Goal: Transaction & Acquisition: Purchase product/service

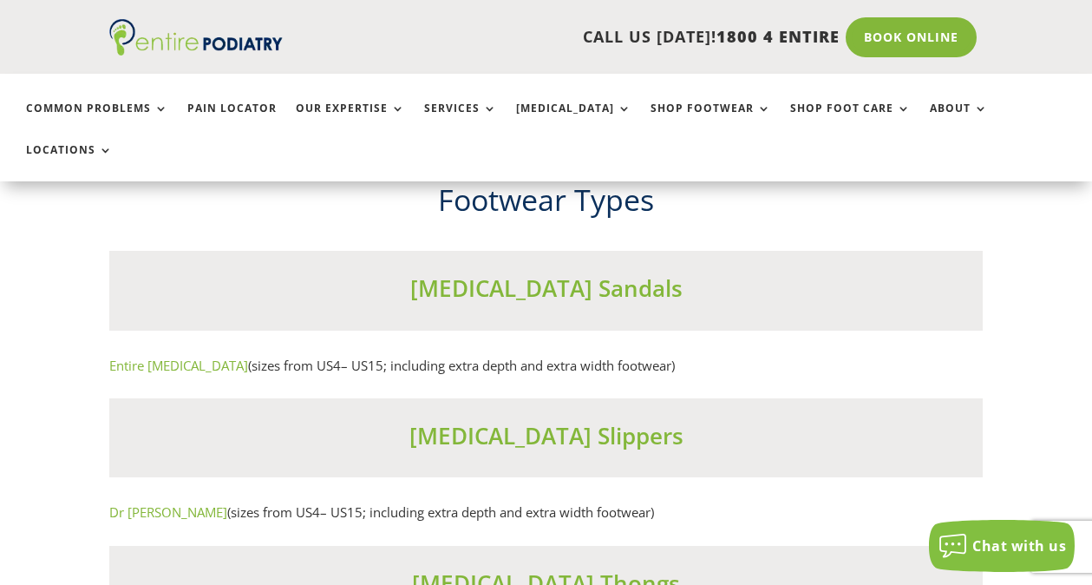
scroll to position [10324, 0]
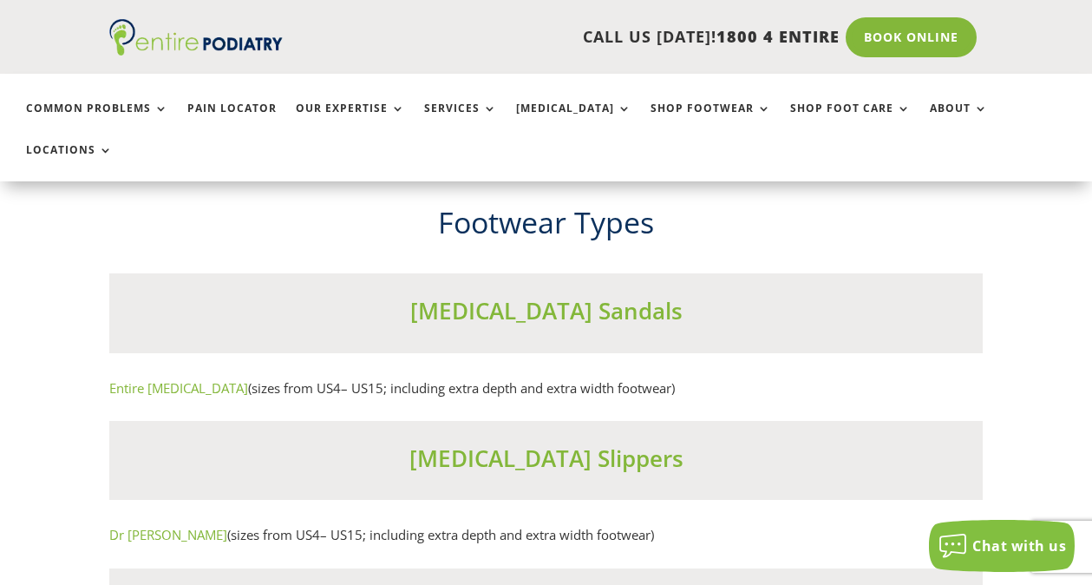
click at [135, 379] on link "Entire Podiatry" at bounding box center [178, 387] width 139 height 17
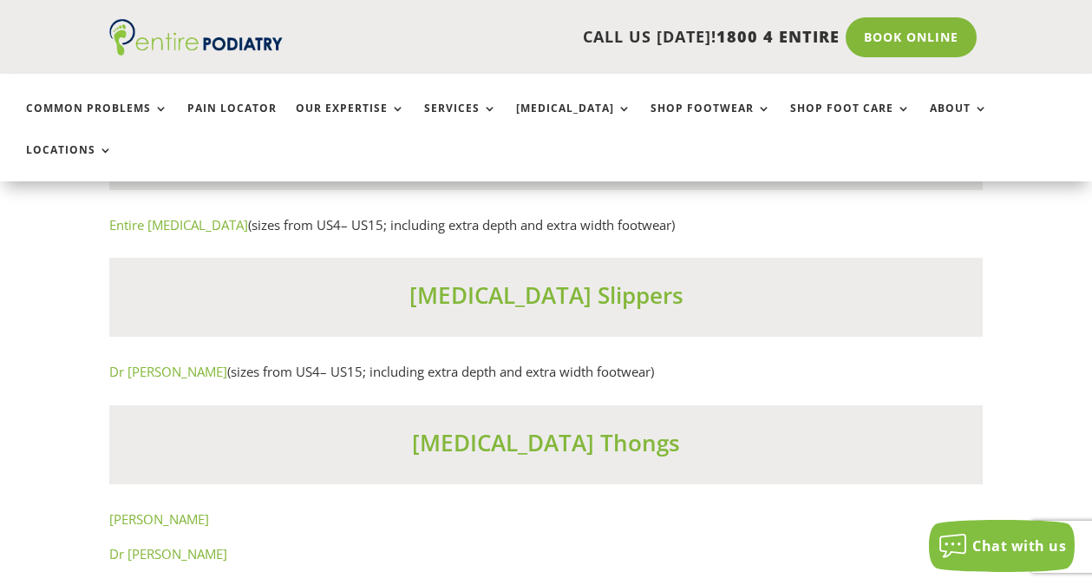
click at [163, 545] on link "Dr [PERSON_NAME]" at bounding box center [168, 553] width 118 height 17
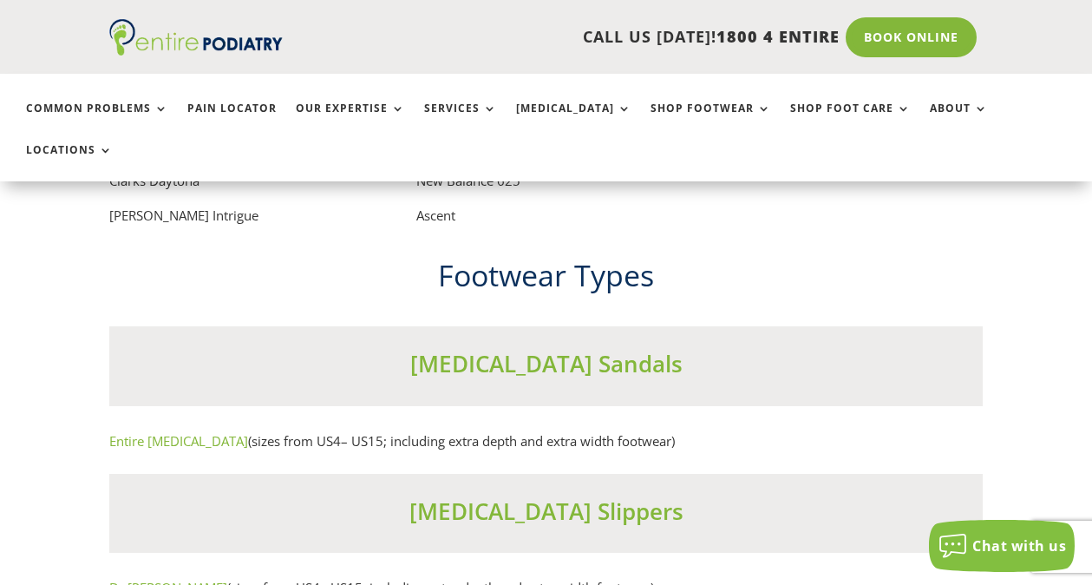
click at [149, 579] on link "Dr Comfort" at bounding box center [168, 587] width 118 height 17
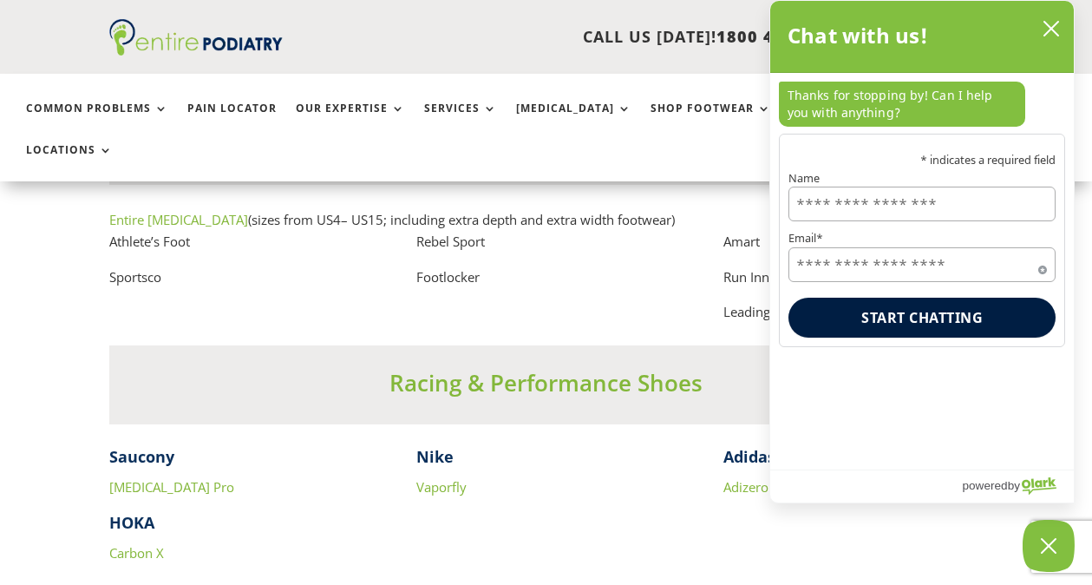
scroll to position [11254, 0]
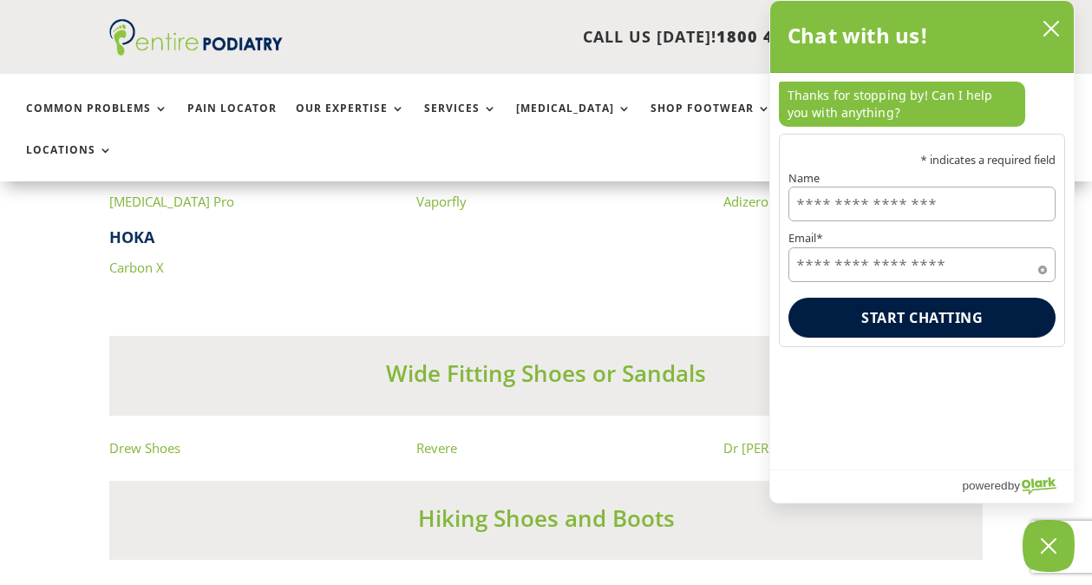
click at [1048, 26] on icon "close chatbox" at bounding box center [1051, 29] width 14 height 14
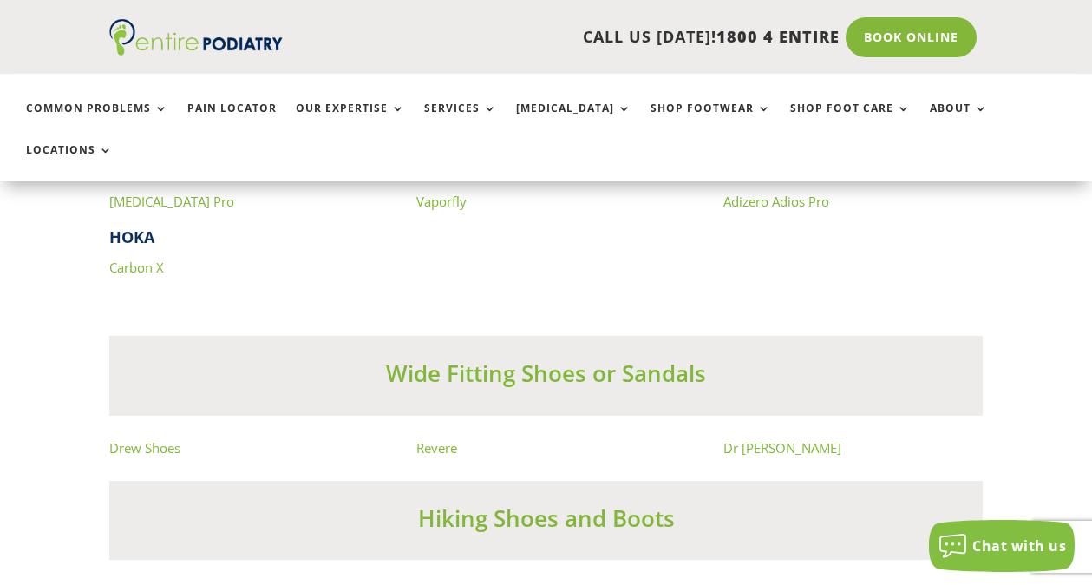
click at [434, 439] on link "Revere" at bounding box center [436, 447] width 41 height 17
click at [145, 439] on link "Drew Shoes" at bounding box center [144, 447] width 71 height 17
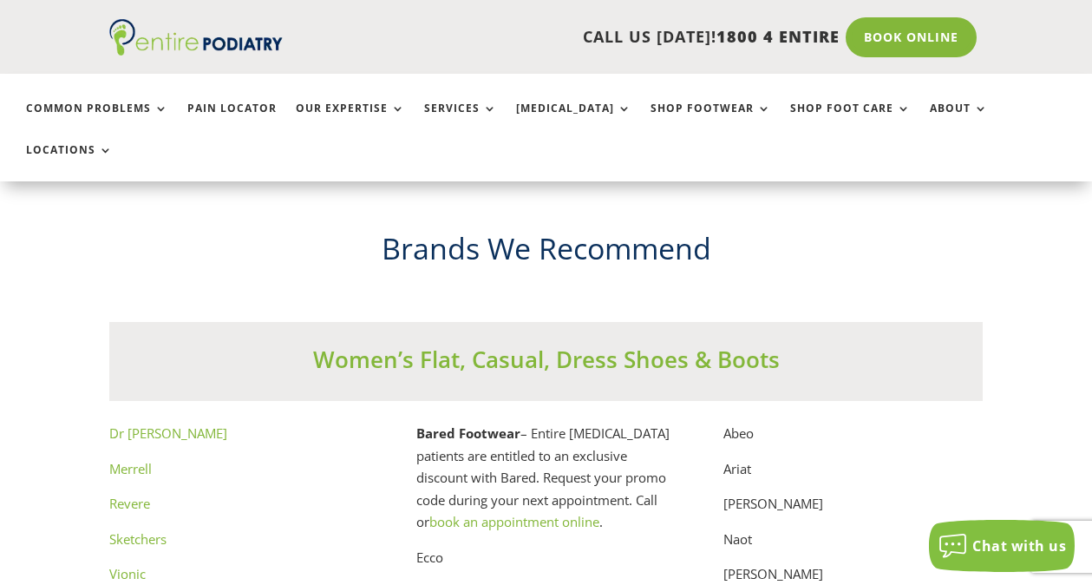
scroll to position [8548, 0]
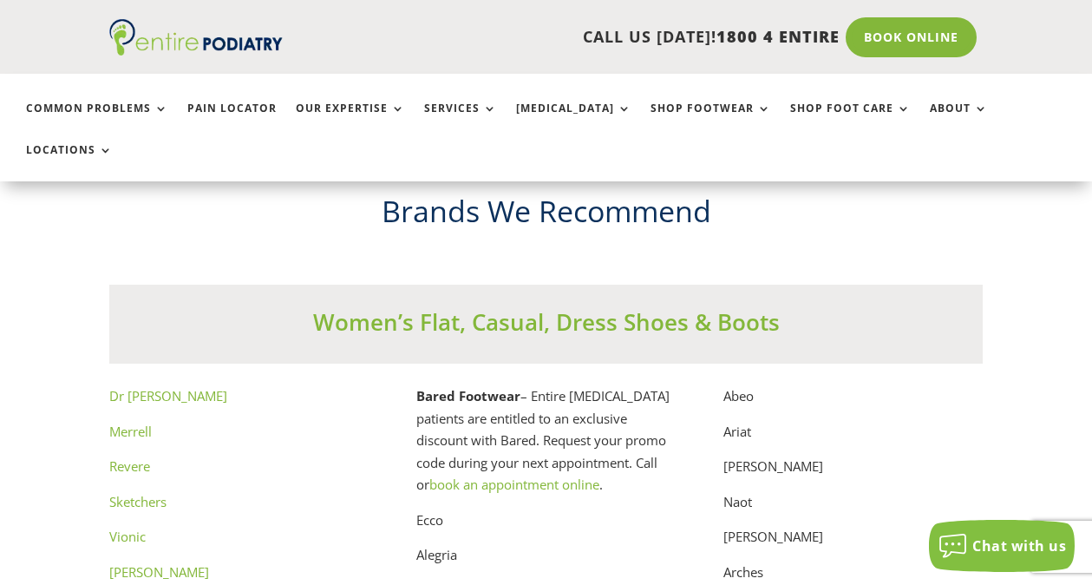
click at [169, 563] on link "Windsor Smith" at bounding box center [159, 571] width 100 height 17
click at [140, 563] on link "Windsor Smith" at bounding box center [159, 571] width 100 height 17
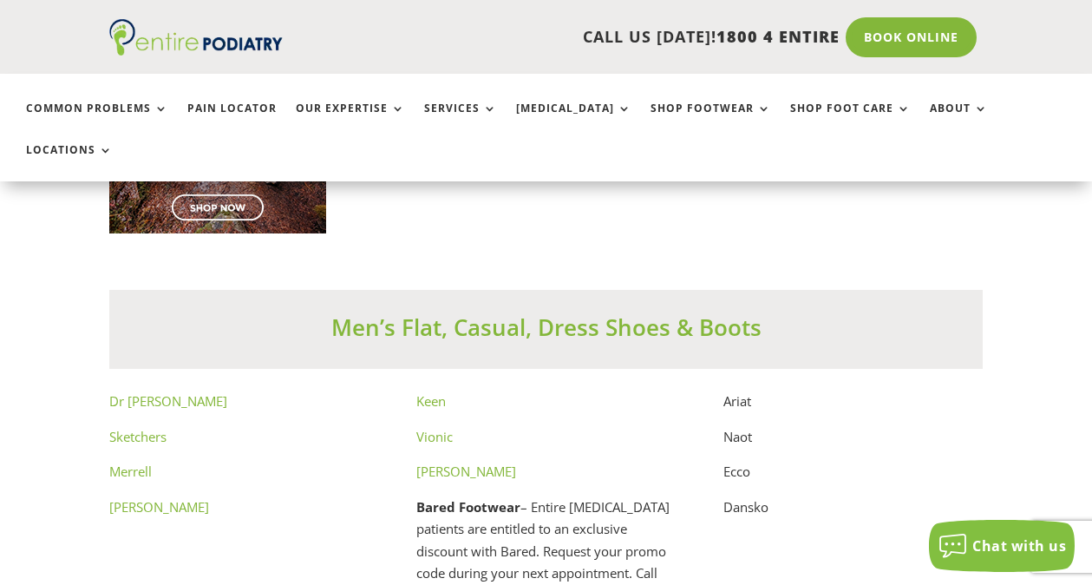
scroll to position [8185, 0]
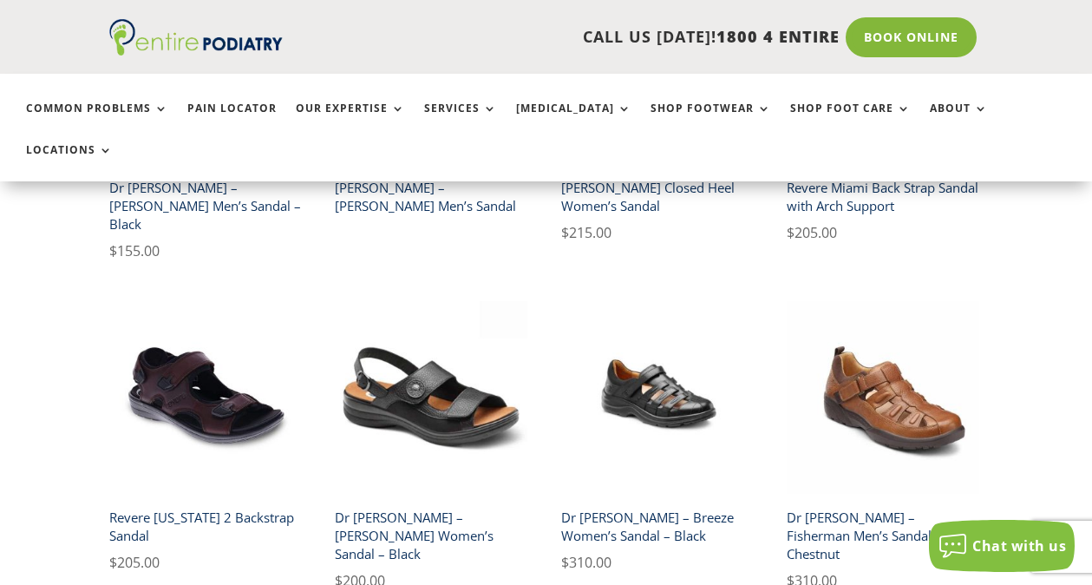
scroll to position [397, 0]
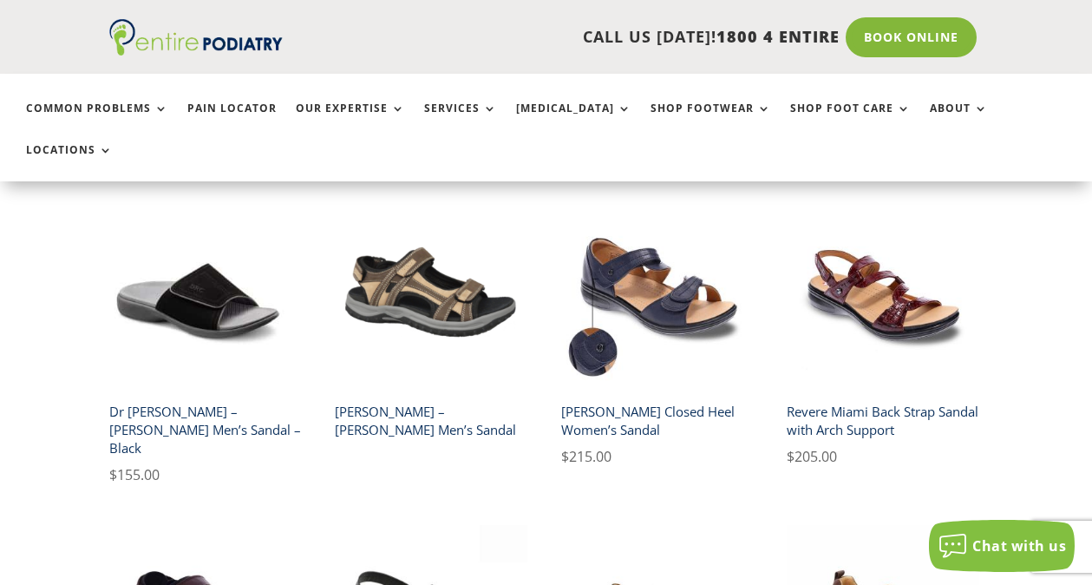
click at [900, 396] on h2 "Revere Miami Back Strap Sandal with Arch Support" at bounding box center [883, 420] width 193 height 49
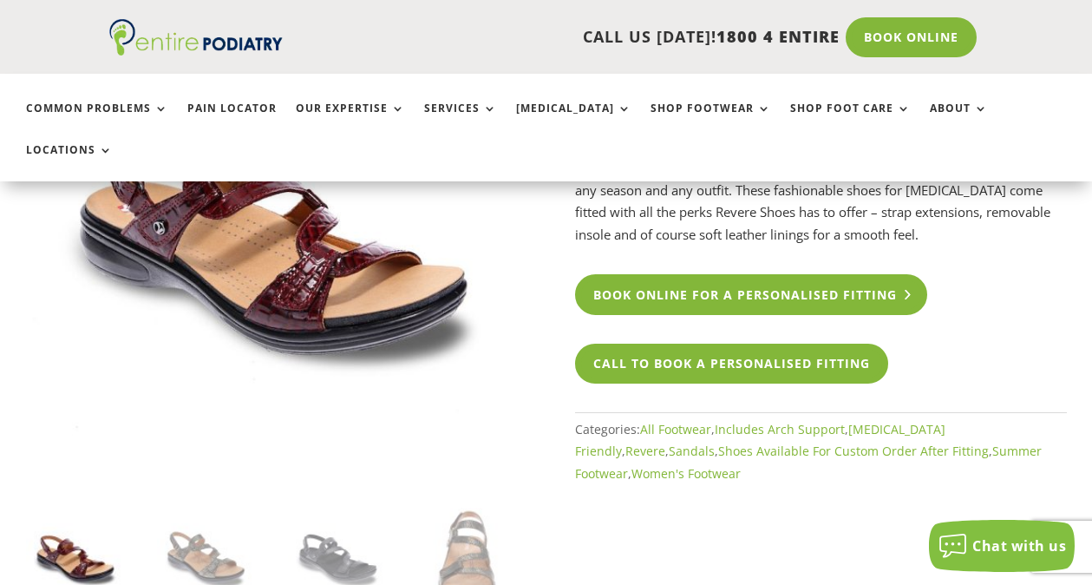
scroll to position [298, 0]
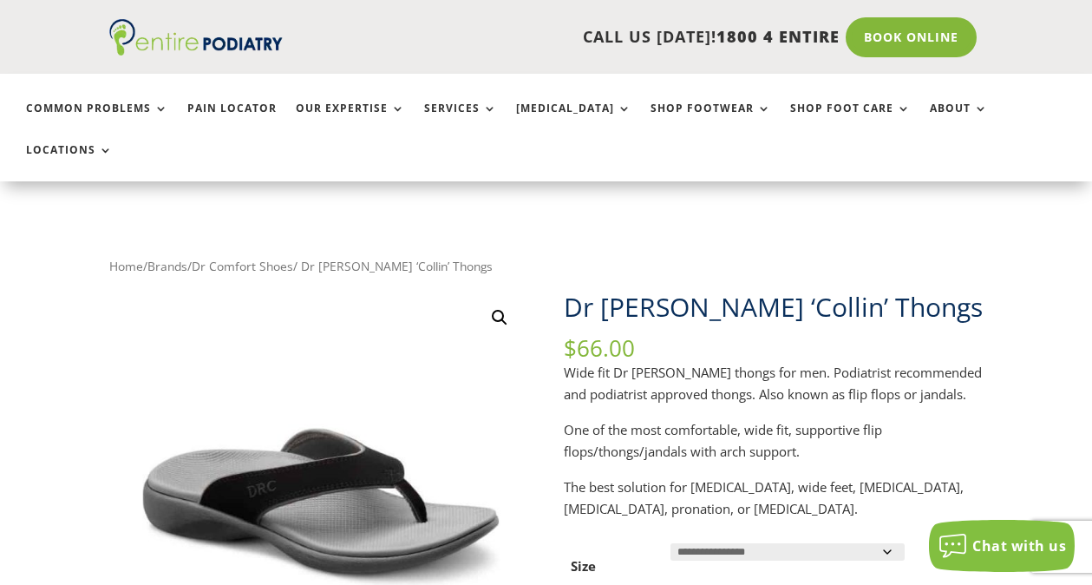
scroll to position [289, 0]
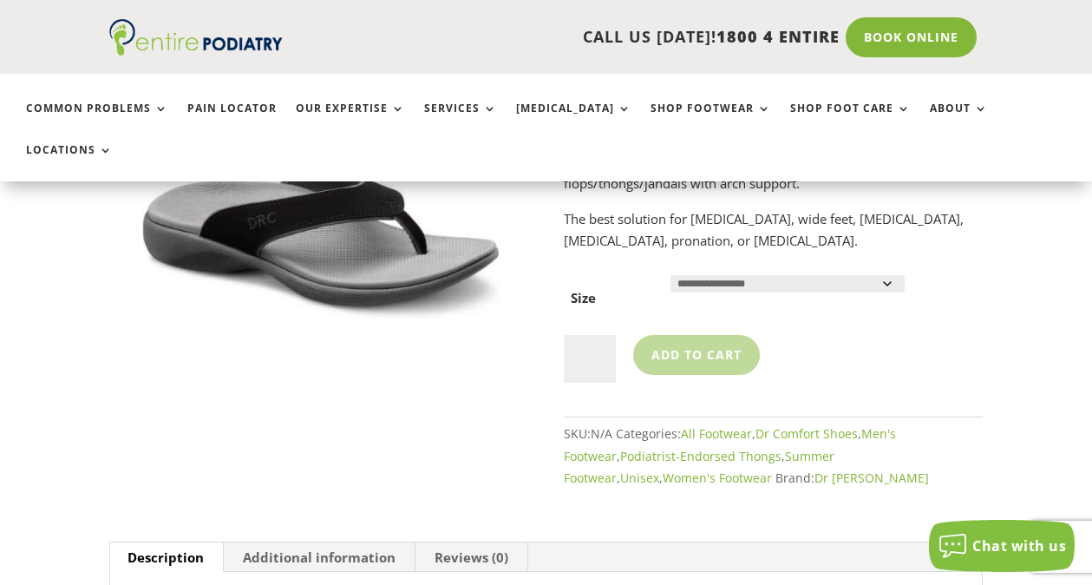
click at [888, 275] on select "**********" at bounding box center [788, 283] width 234 height 17
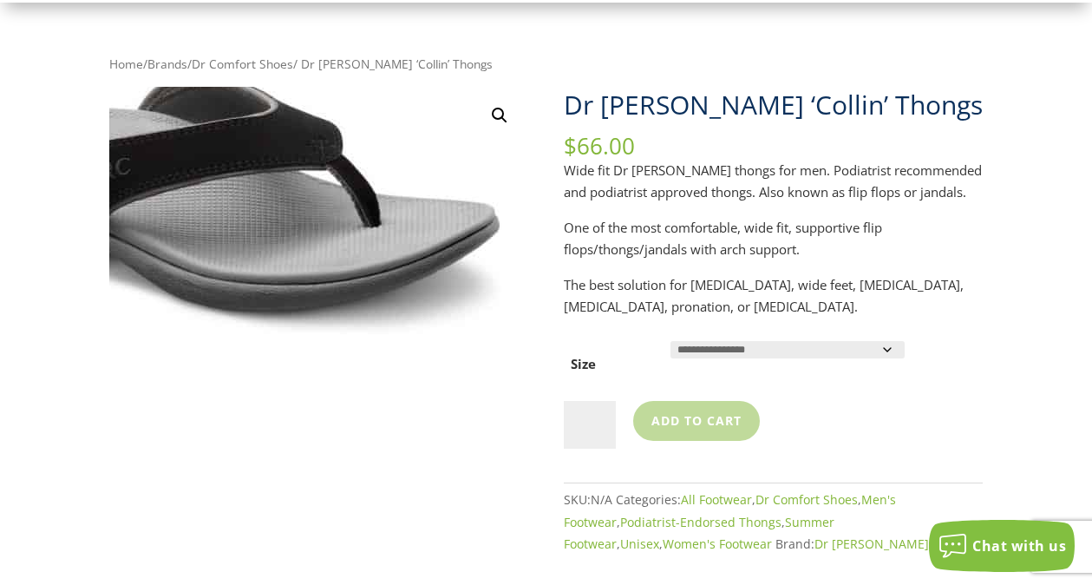
scroll to position [7, 0]
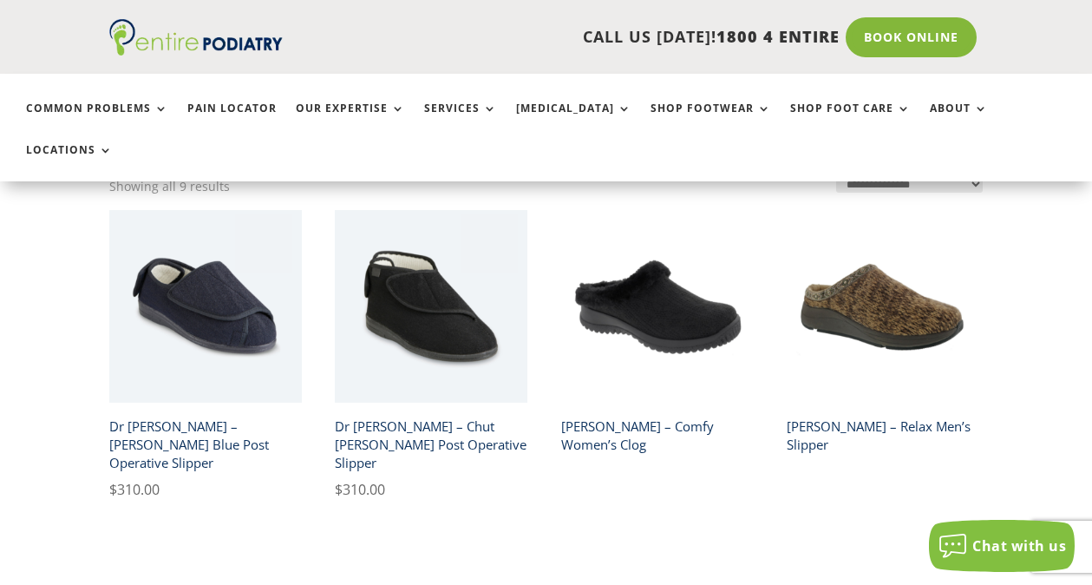
scroll to position [649, 0]
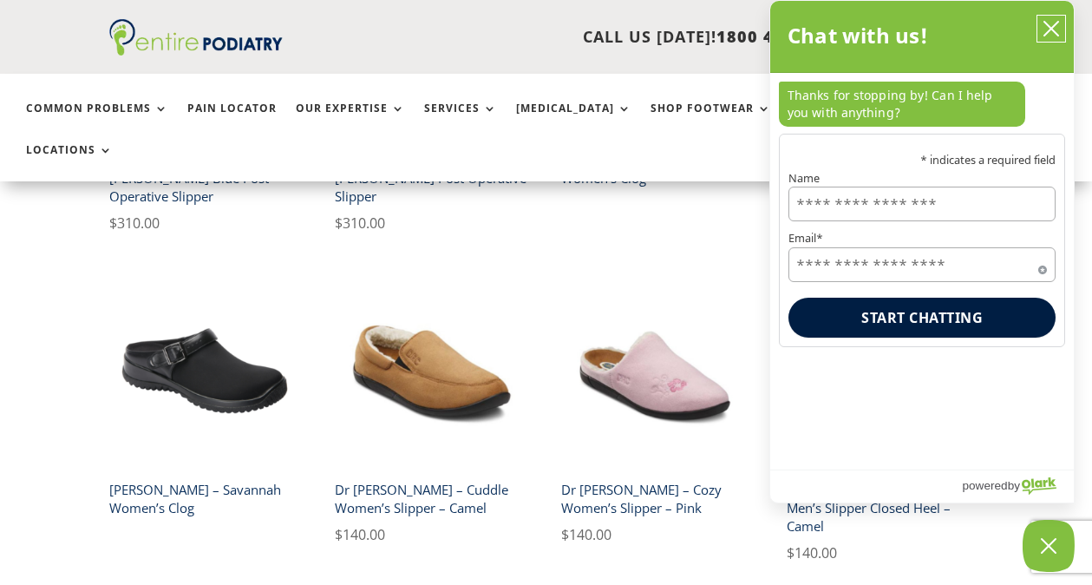
click at [1051, 26] on icon "close chatbox" at bounding box center [1051, 28] width 17 height 17
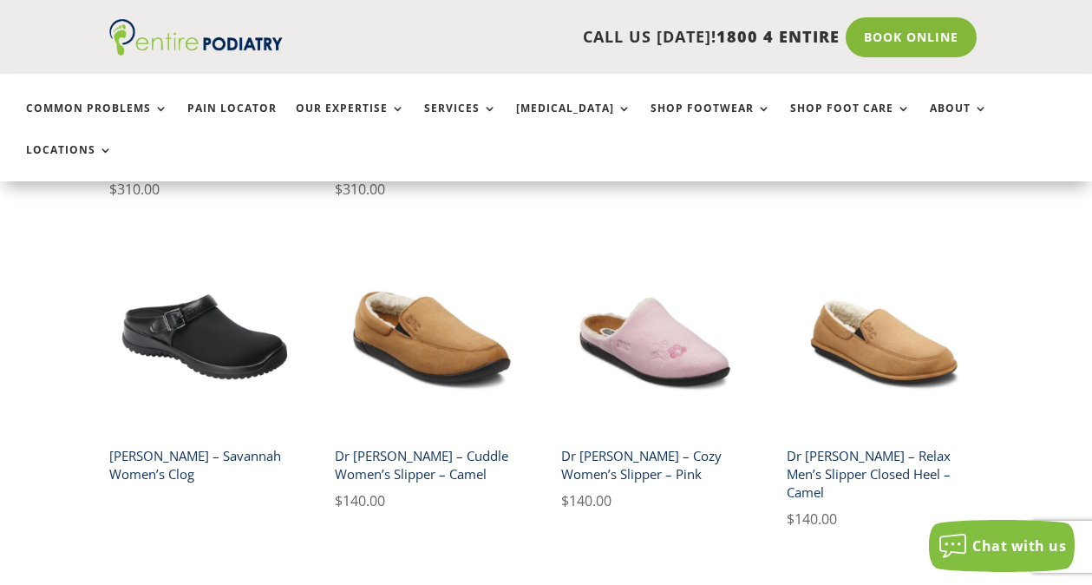
scroll to position [675, 0]
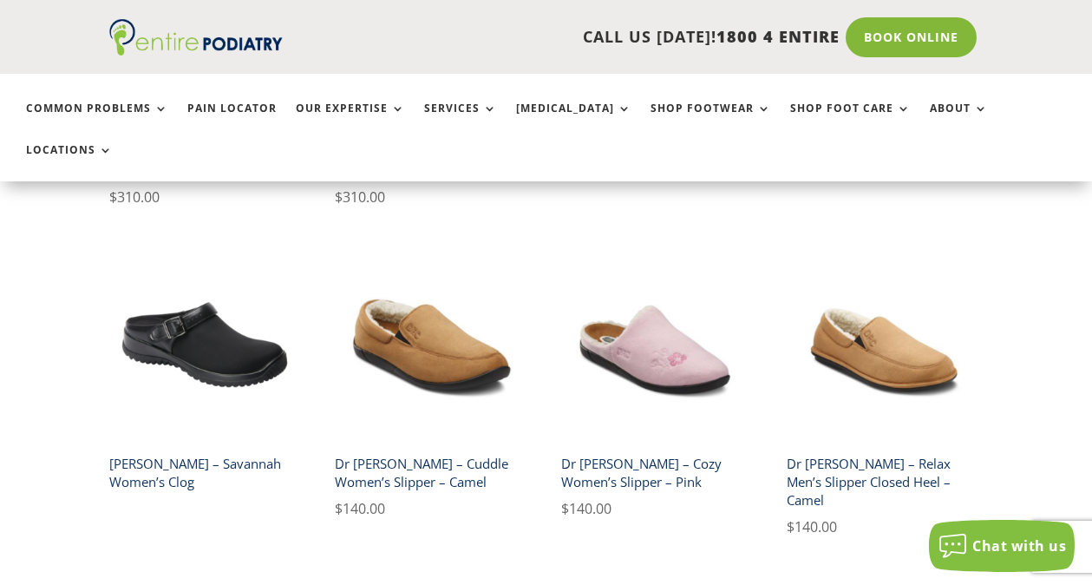
click at [624, 448] on h2 "Dr Comfort – Cozy Women’s Slipper – Pink" at bounding box center [657, 472] width 193 height 49
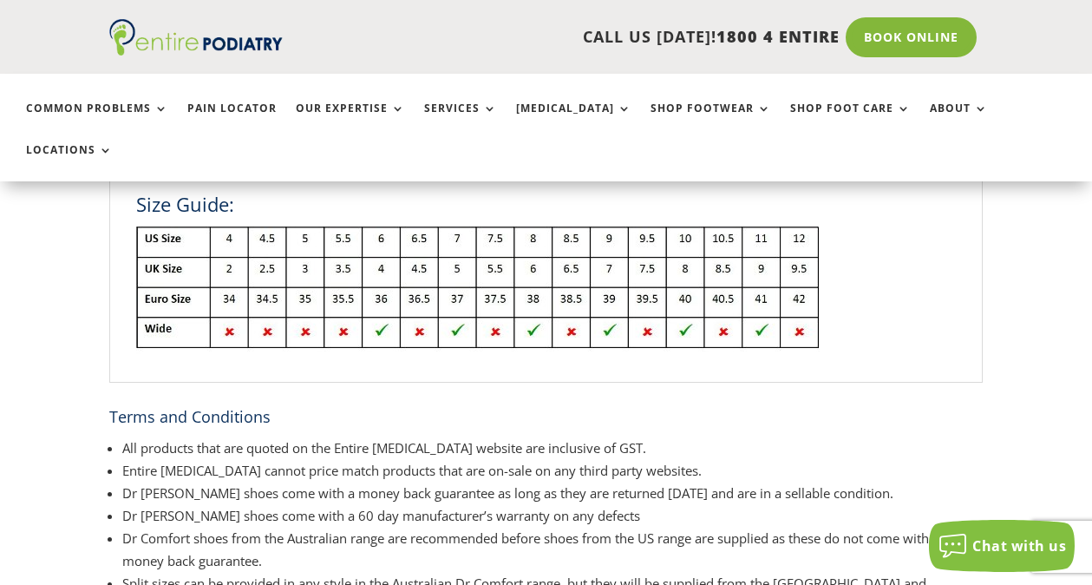
scroll to position [332, 0]
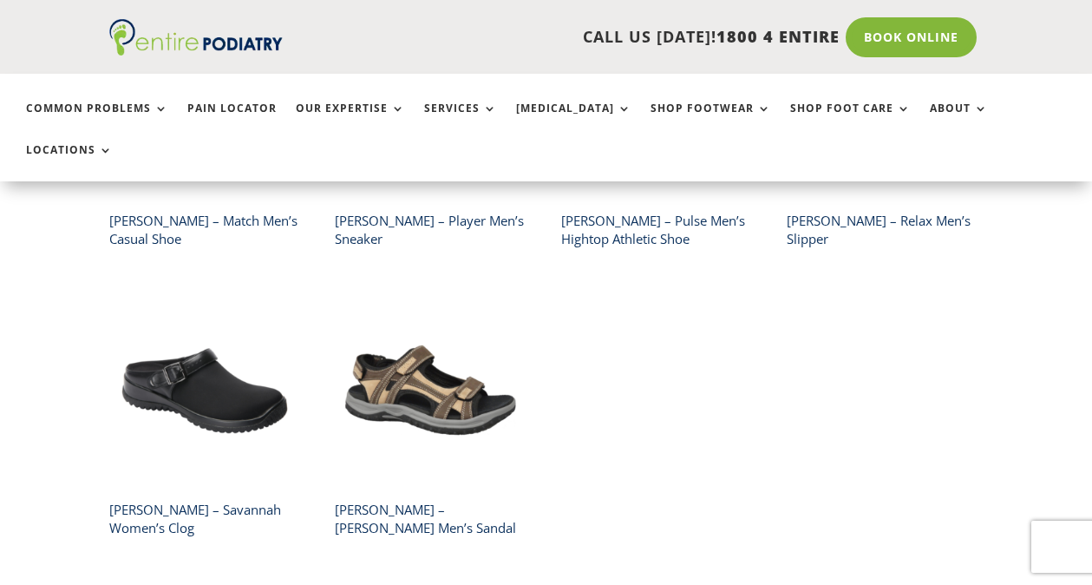
scroll to position [571, 0]
